Goal: Register for event/course

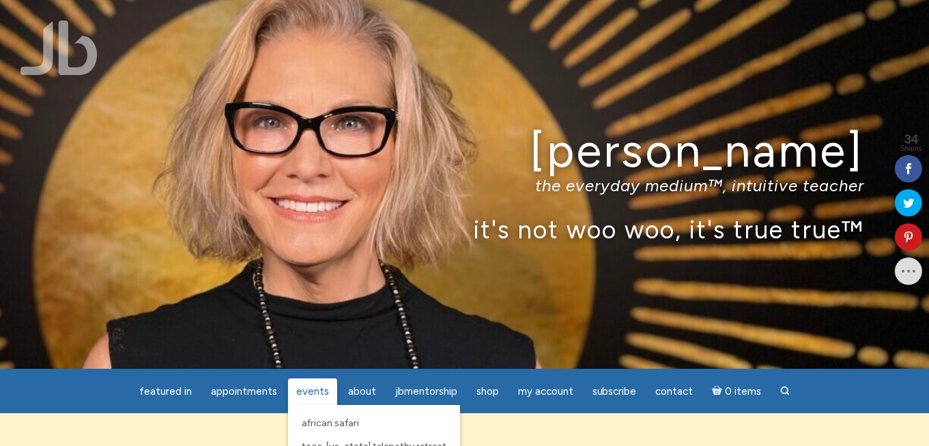
click at [308, 391] on span "Events" at bounding box center [312, 391] width 33 height 12
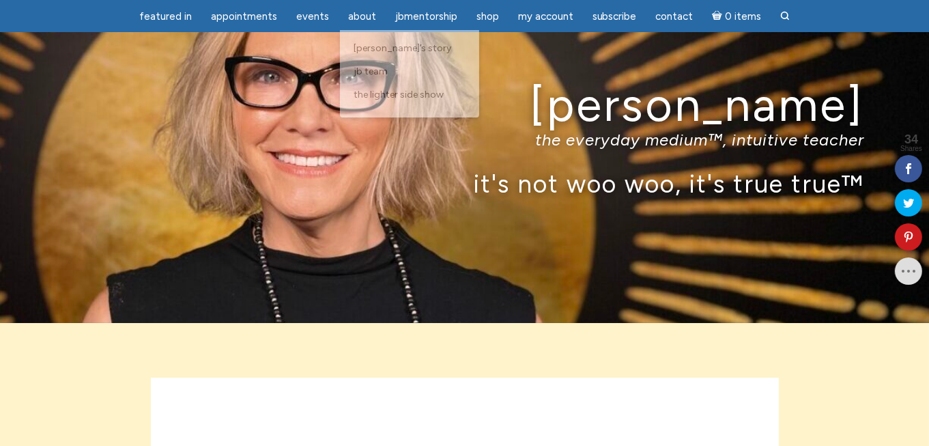
scroll to position [68, 0]
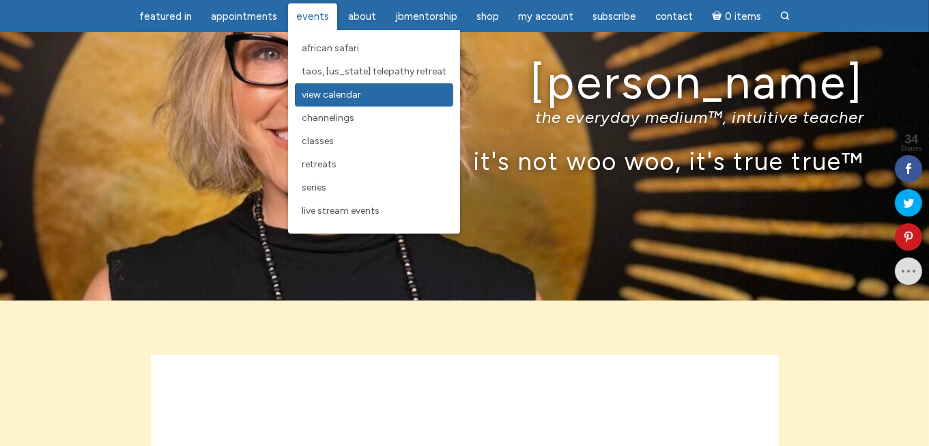
click at [317, 96] on span "View Calendar" at bounding box center [331, 95] width 59 height 12
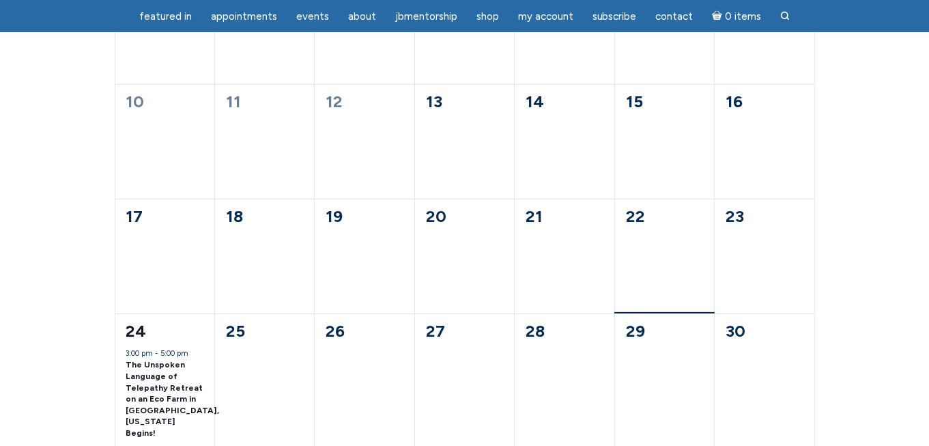
scroll to position [68, 0]
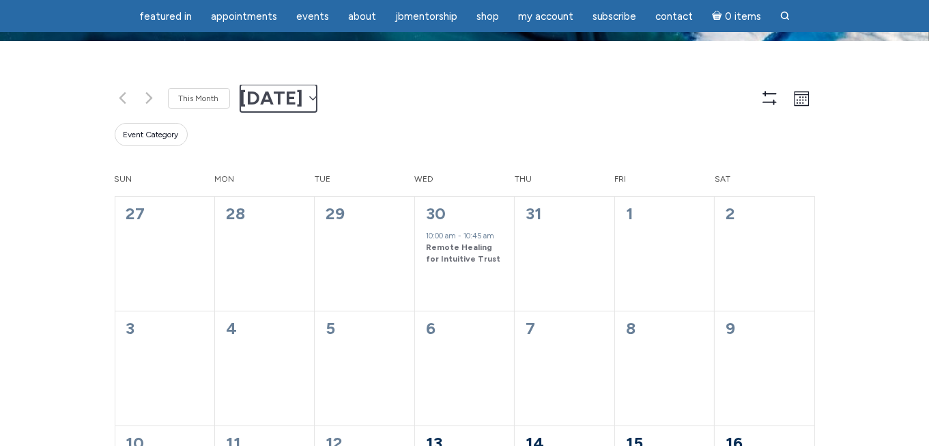
click at [317, 93] on button "2025-08-13 August 2025" at bounding box center [278, 98] width 76 height 27
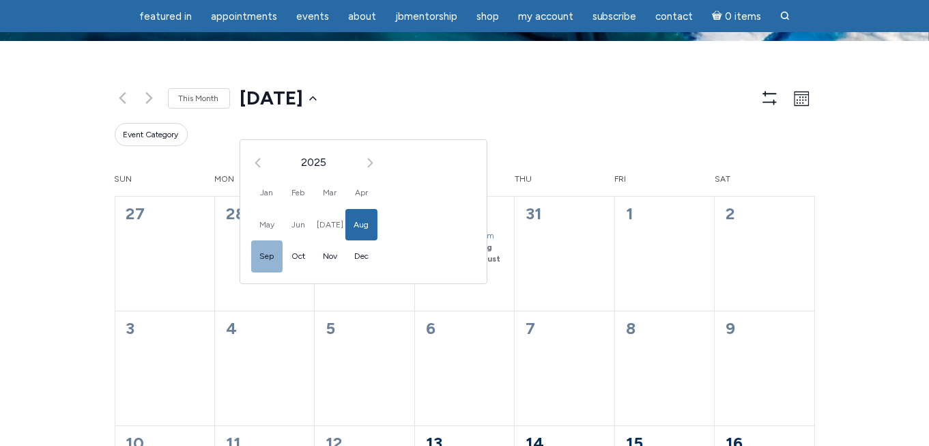
click at [270, 257] on span "Sep" at bounding box center [266, 256] width 31 height 32
type input "2025-09-01"
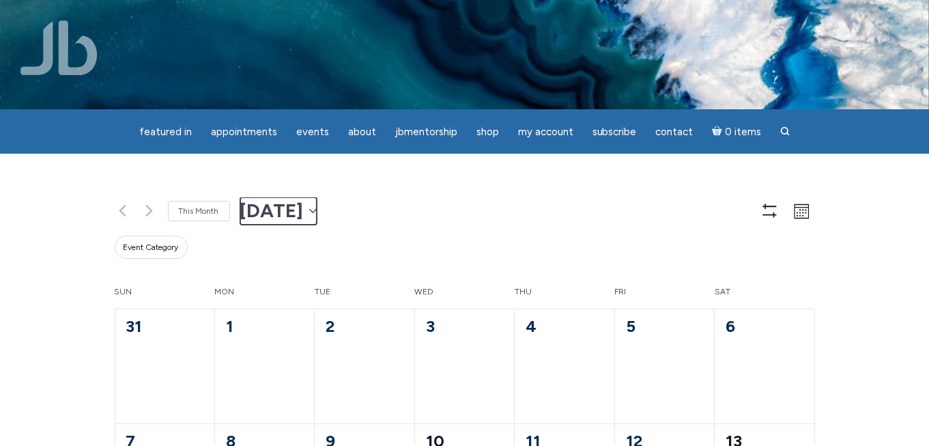
click at [317, 210] on icon "main" at bounding box center [313, 210] width 8 height 5
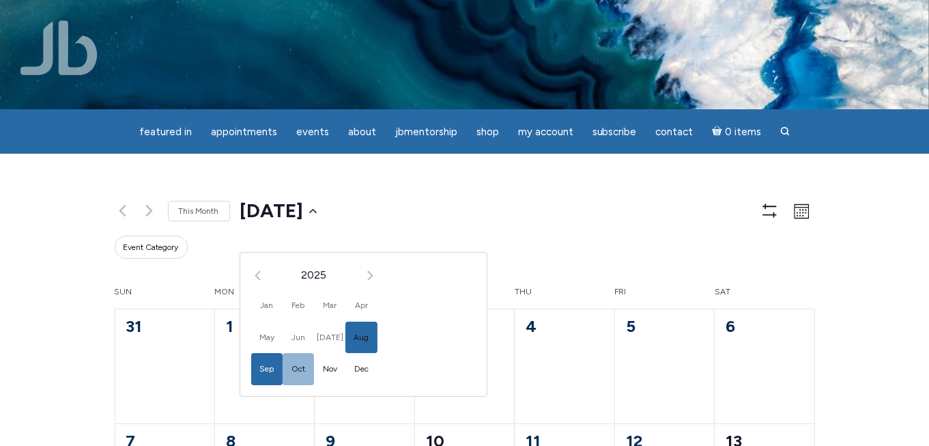
click at [299, 368] on span "Oct" at bounding box center [297, 369] width 31 height 32
type input "2025-10-01"
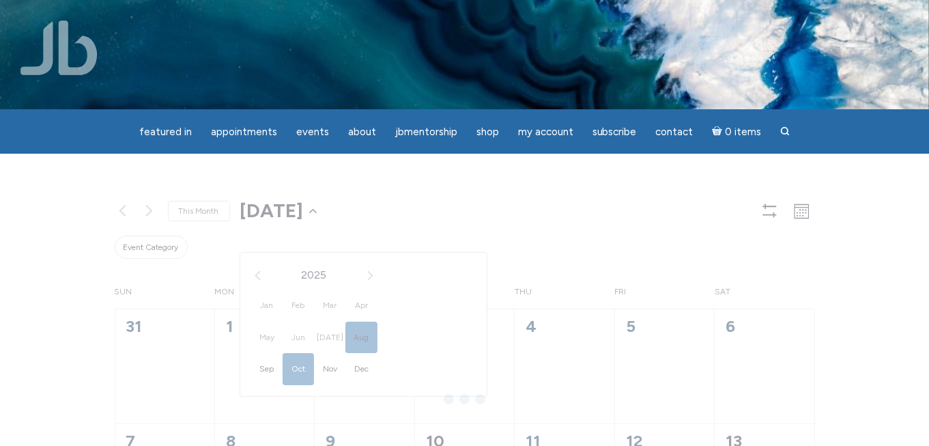
scroll to position [0, 64]
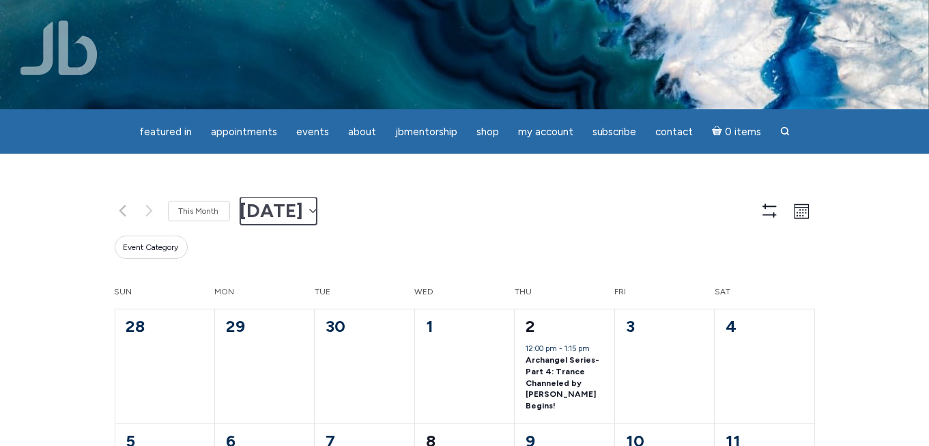
click at [304, 214] on span "October 2025" at bounding box center [271, 210] width 63 height 27
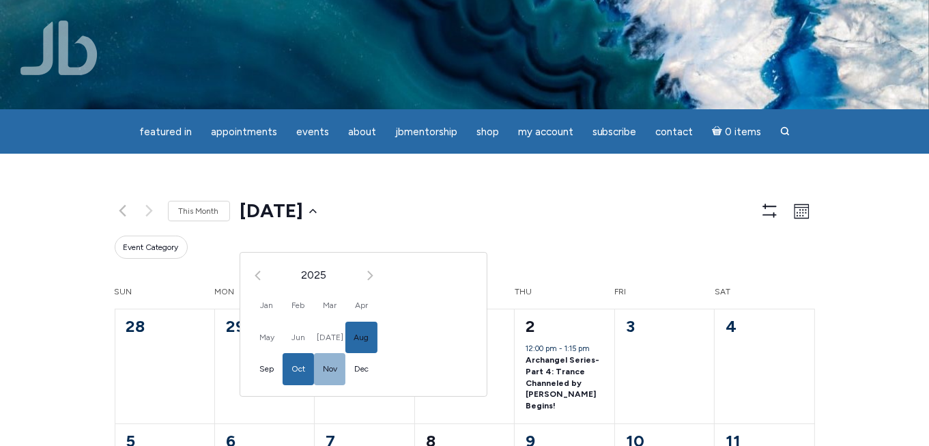
click at [320, 369] on span "Nov" at bounding box center [329, 369] width 31 height 32
type input "2025-11-01"
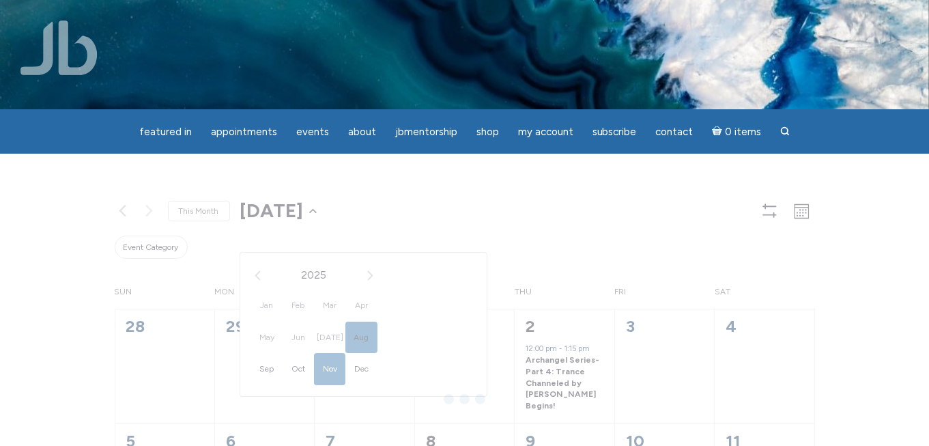
scroll to position [0, 61]
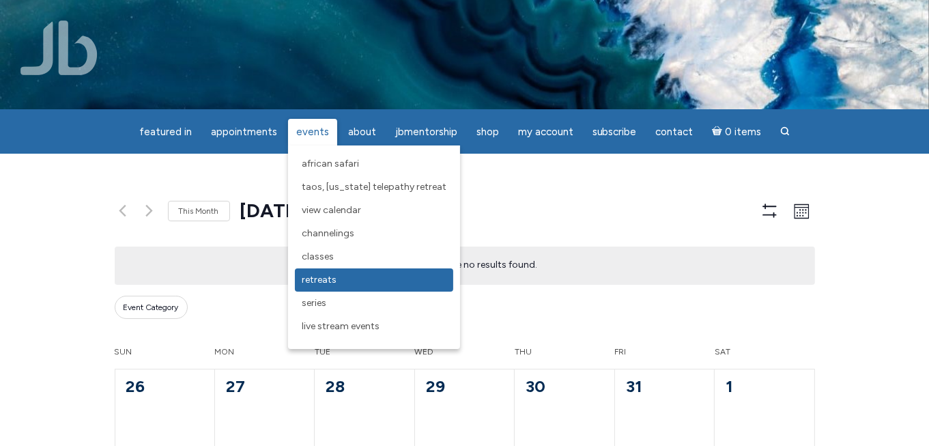
click at [338, 273] on link "Retreats" at bounding box center [374, 279] width 158 height 23
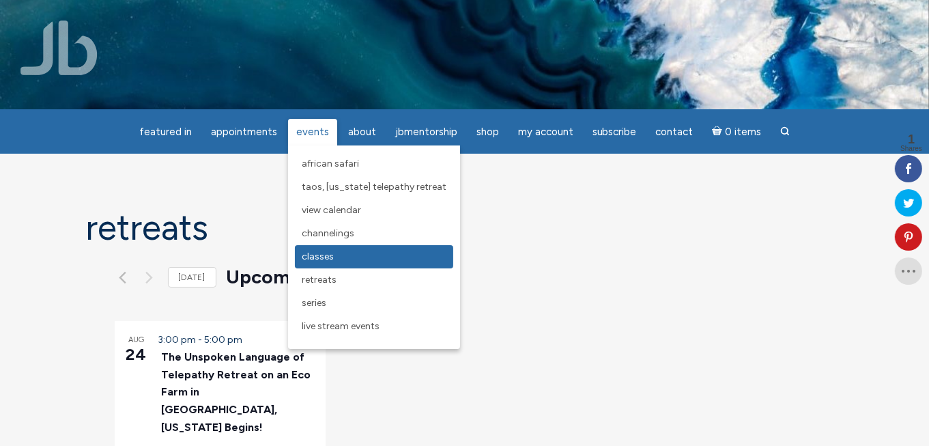
click at [327, 253] on span "Classes" at bounding box center [318, 256] width 32 height 12
